Goal: Information Seeking & Learning: Understand process/instructions

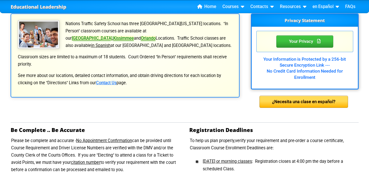
scroll to position [104, 0]
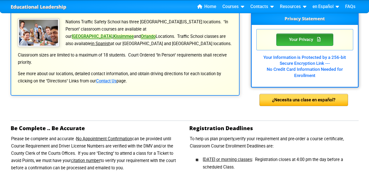
click at [301, 46] on div "Your Privacy" at bounding box center [305, 39] width 57 height 12
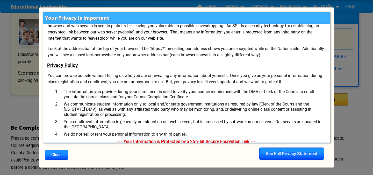
scroll to position [17, 0]
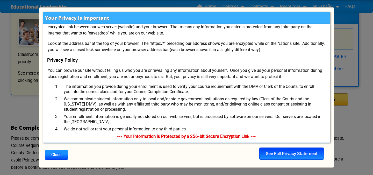
click at [289, 152] on div "See Full Privacy Statement" at bounding box center [291, 153] width 65 height 12
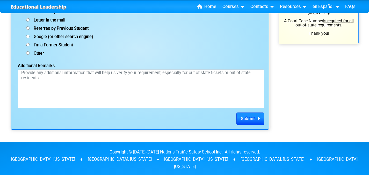
scroll to position [777, 0]
